Goal: Navigation & Orientation: Find specific page/section

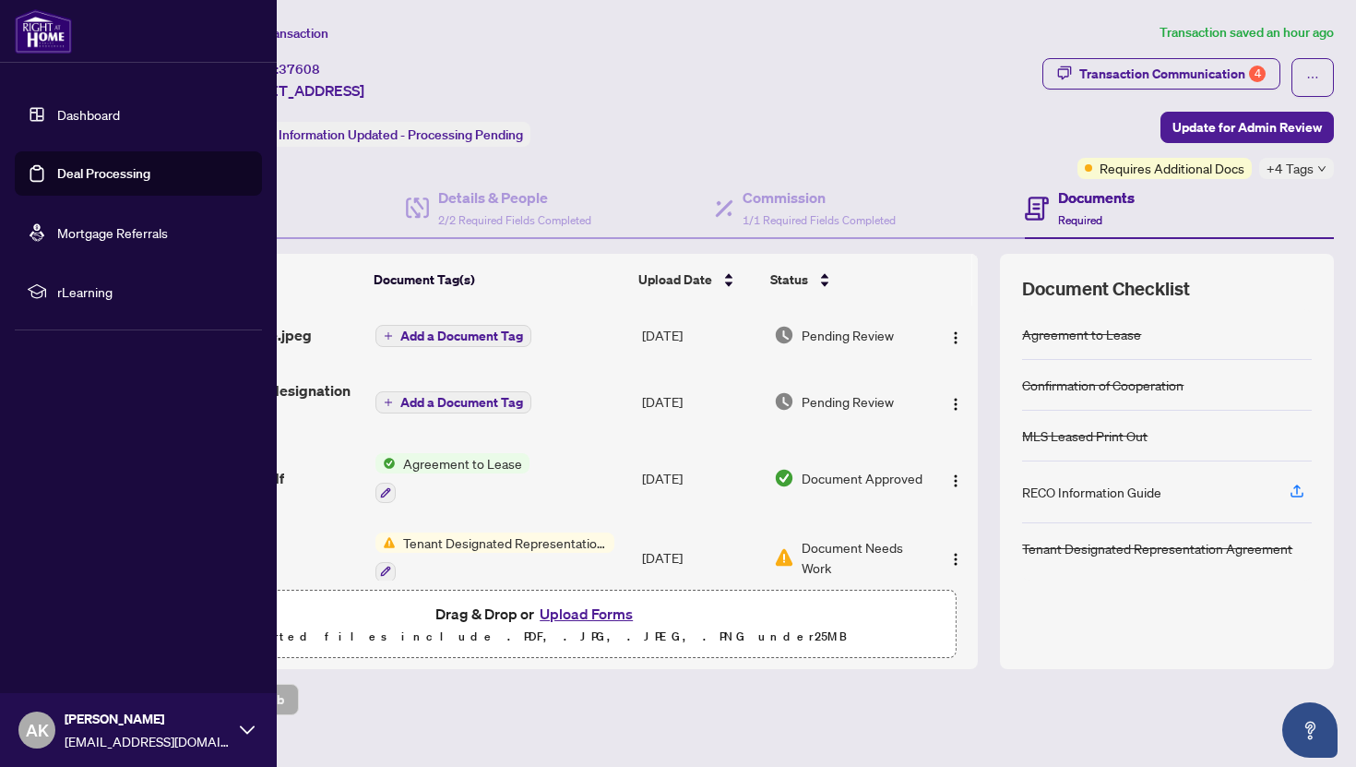
click at [85, 174] on link "Deal Processing" at bounding box center [103, 173] width 93 height 17
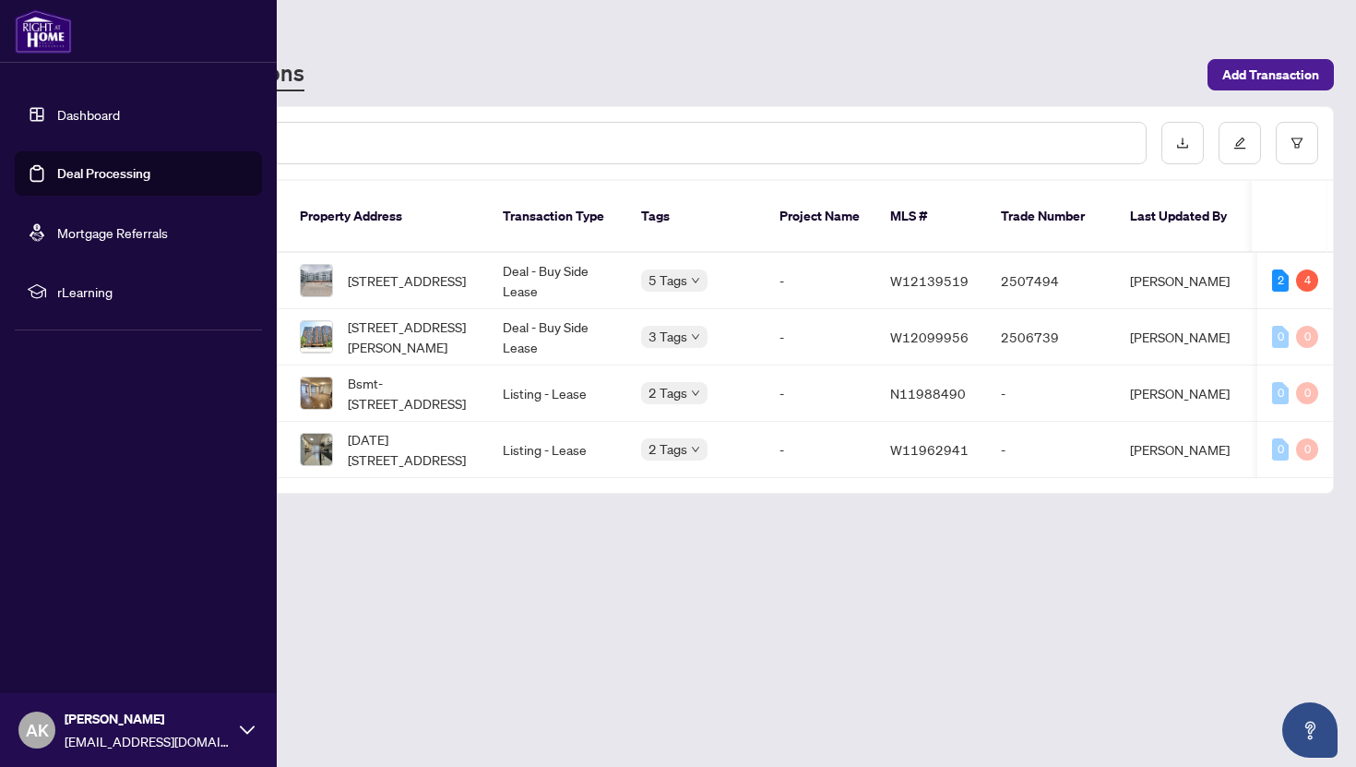
click at [79, 113] on link "Dashboard" at bounding box center [88, 114] width 63 height 17
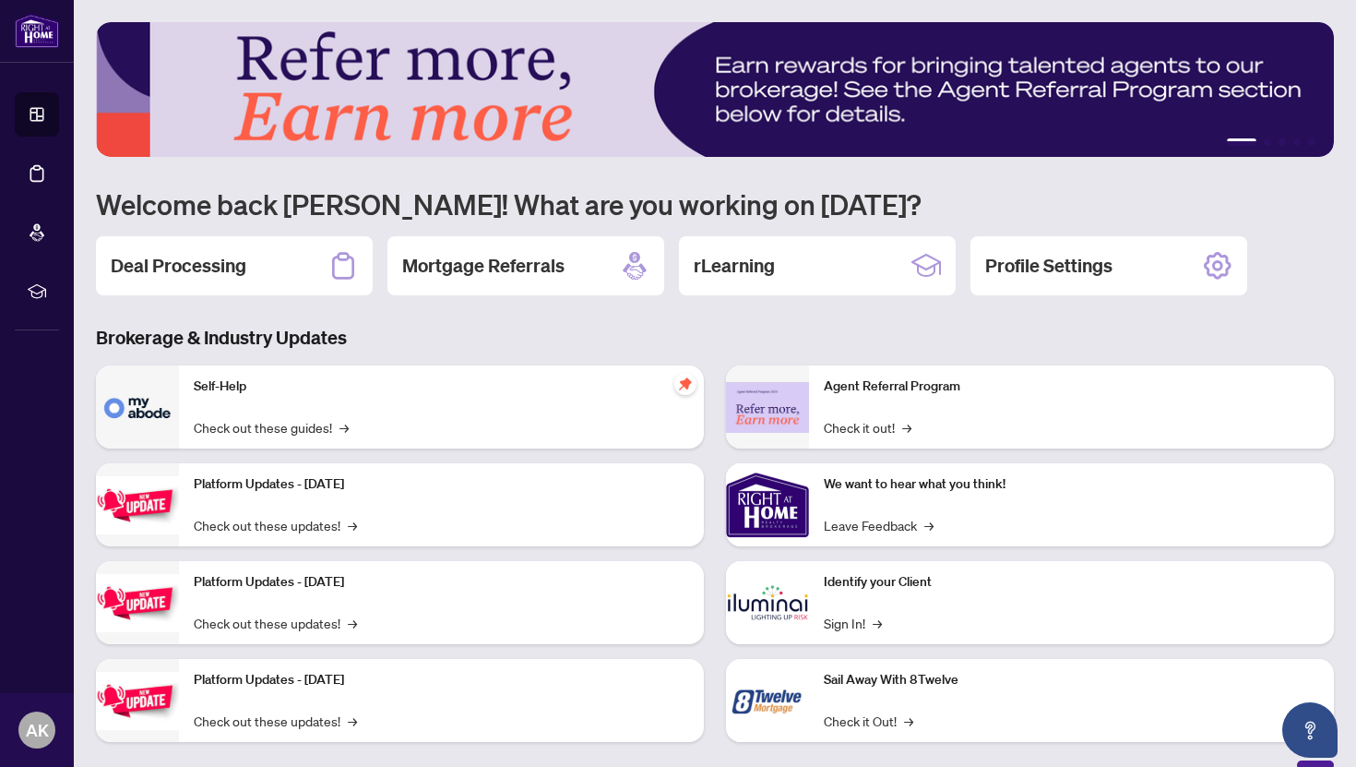
click at [472, 336] on h3 "Brokerage & Industry Updates" at bounding box center [715, 338] width 1238 height 26
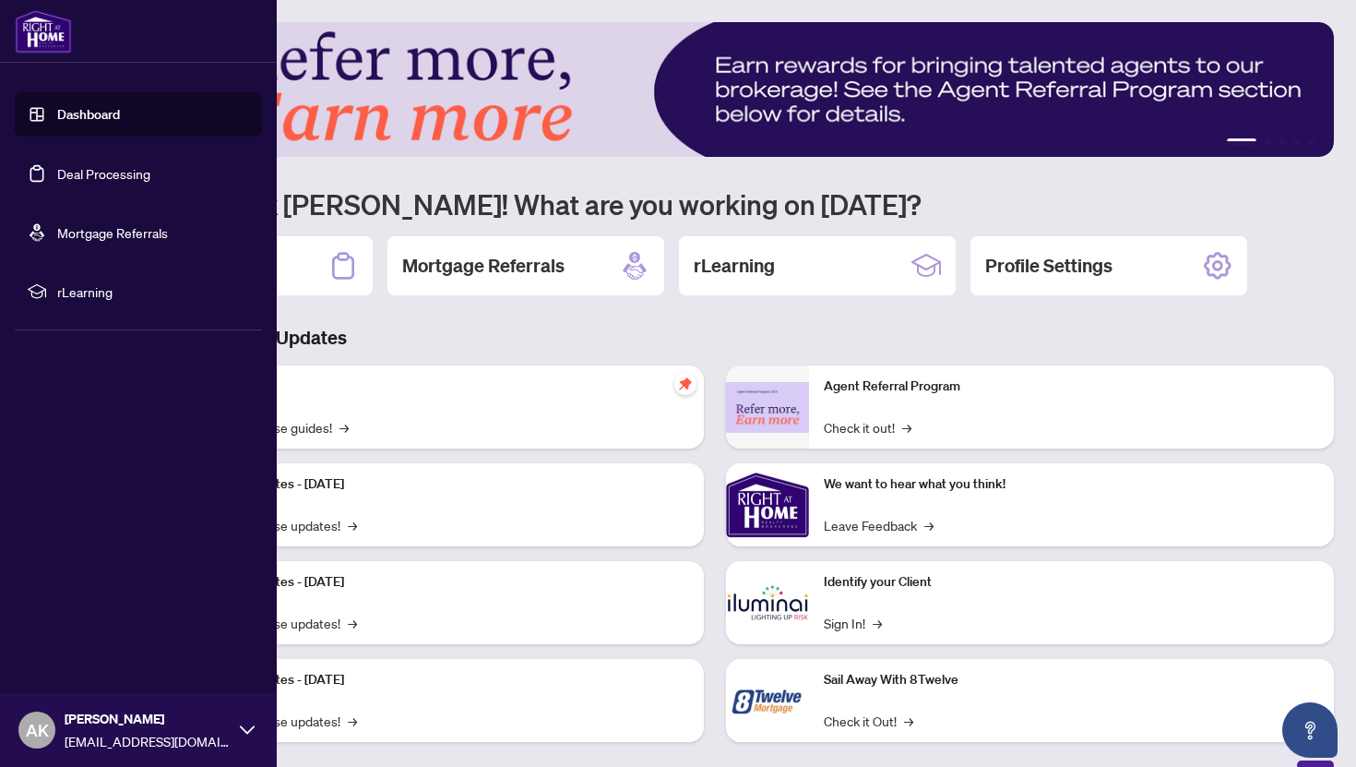
click at [41, 297] on icon at bounding box center [37, 291] width 18 height 18
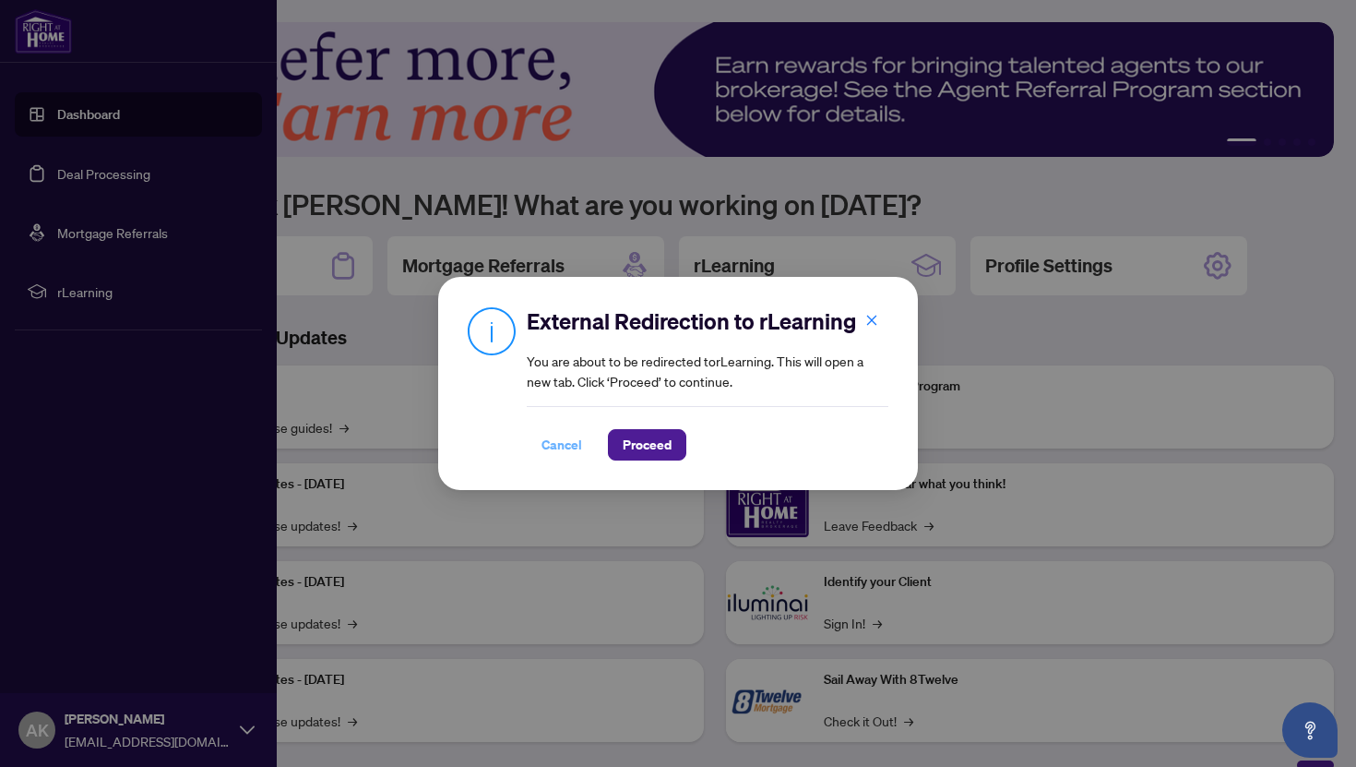
click at [558, 458] on span "Cancel" at bounding box center [562, 445] width 41 height 30
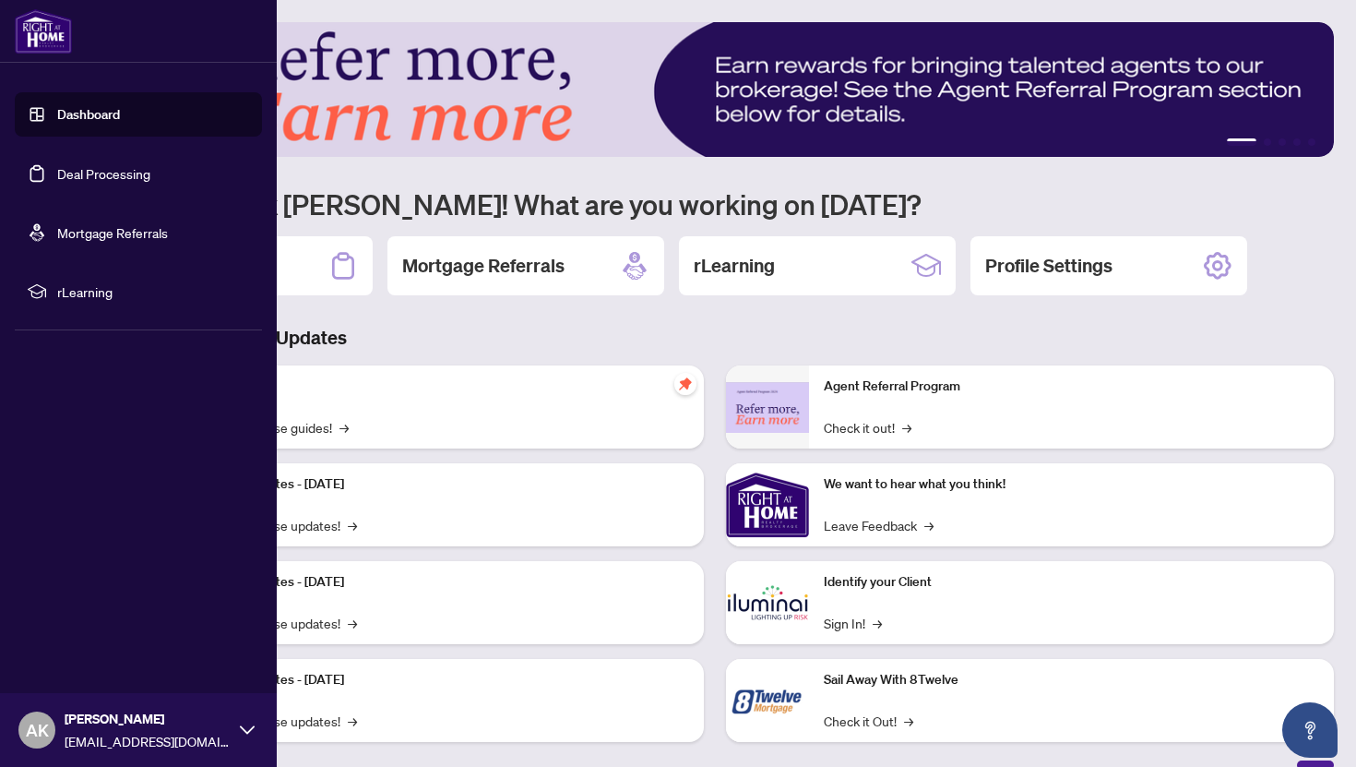
click at [122, 174] on link "Deal Processing" at bounding box center [103, 173] width 93 height 17
